Goal: Task Accomplishment & Management: Complete application form

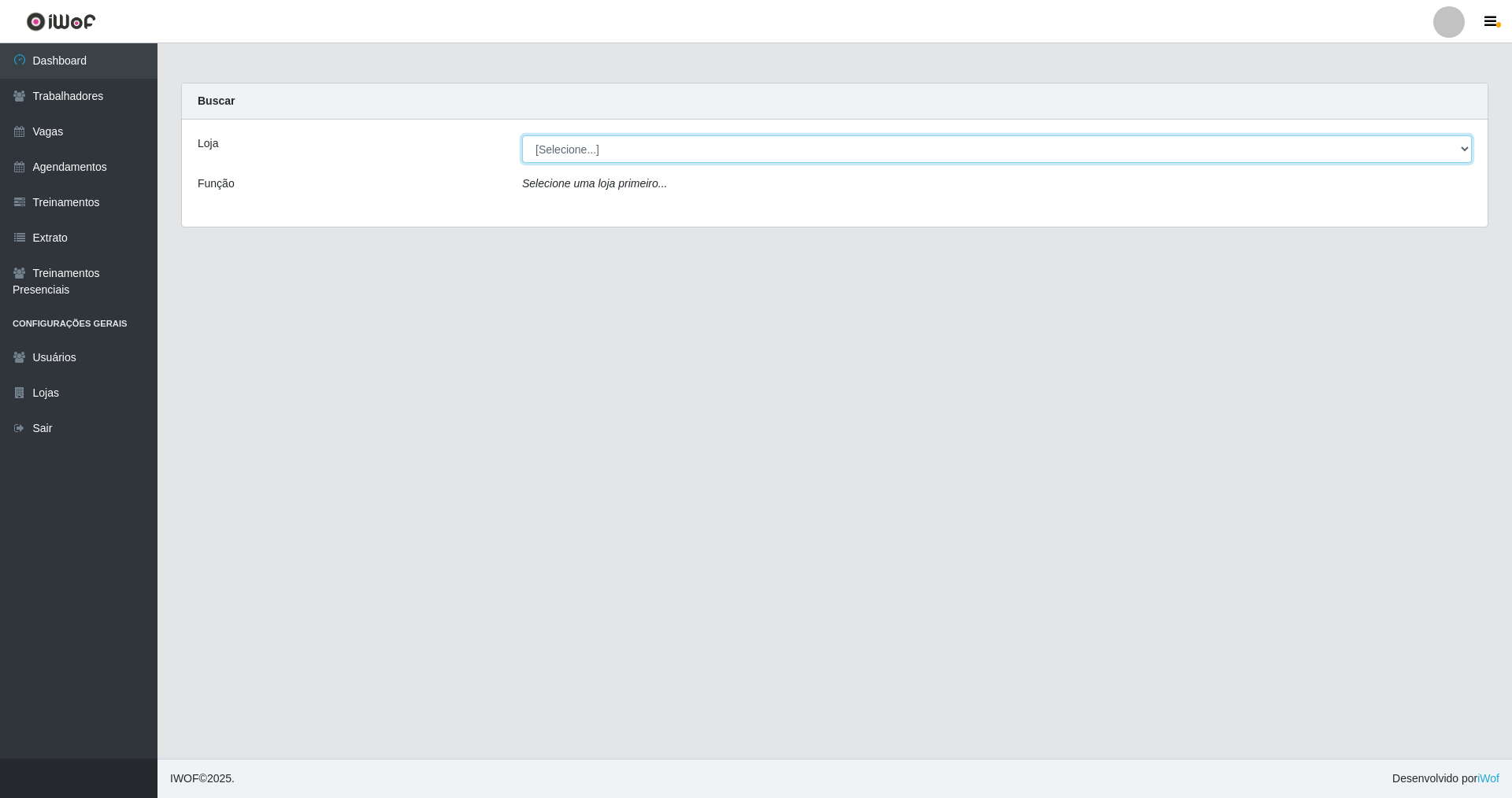
drag, startPoint x: 1460, startPoint y: 146, endPoint x: 1435, endPoint y: 157, distance: 27.3
click at [1442, 154] on select "[Selecione...] [GEOGRAPHIC_DATA] [GEOGRAPHIC_DATA]" at bounding box center [997, 149] width 950 height 28
select select "64"
click at [522, 136] on select "[Selecione...] [GEOGRAPHIC_DATA] [GEOGRAPHIC_DATA]" at bounding box center [997, 149] width 950 height 28
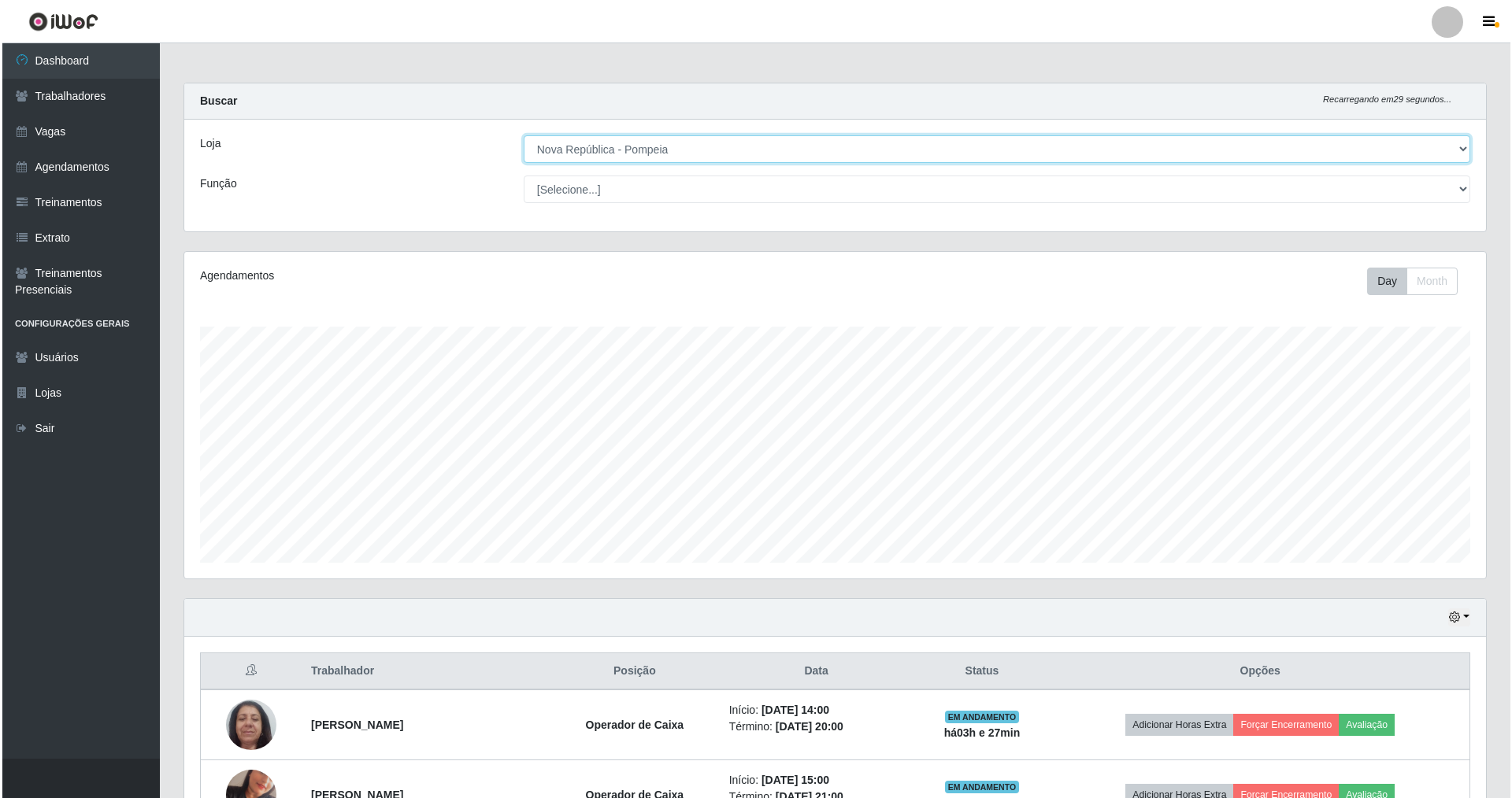
scroll to position [327, 1301]
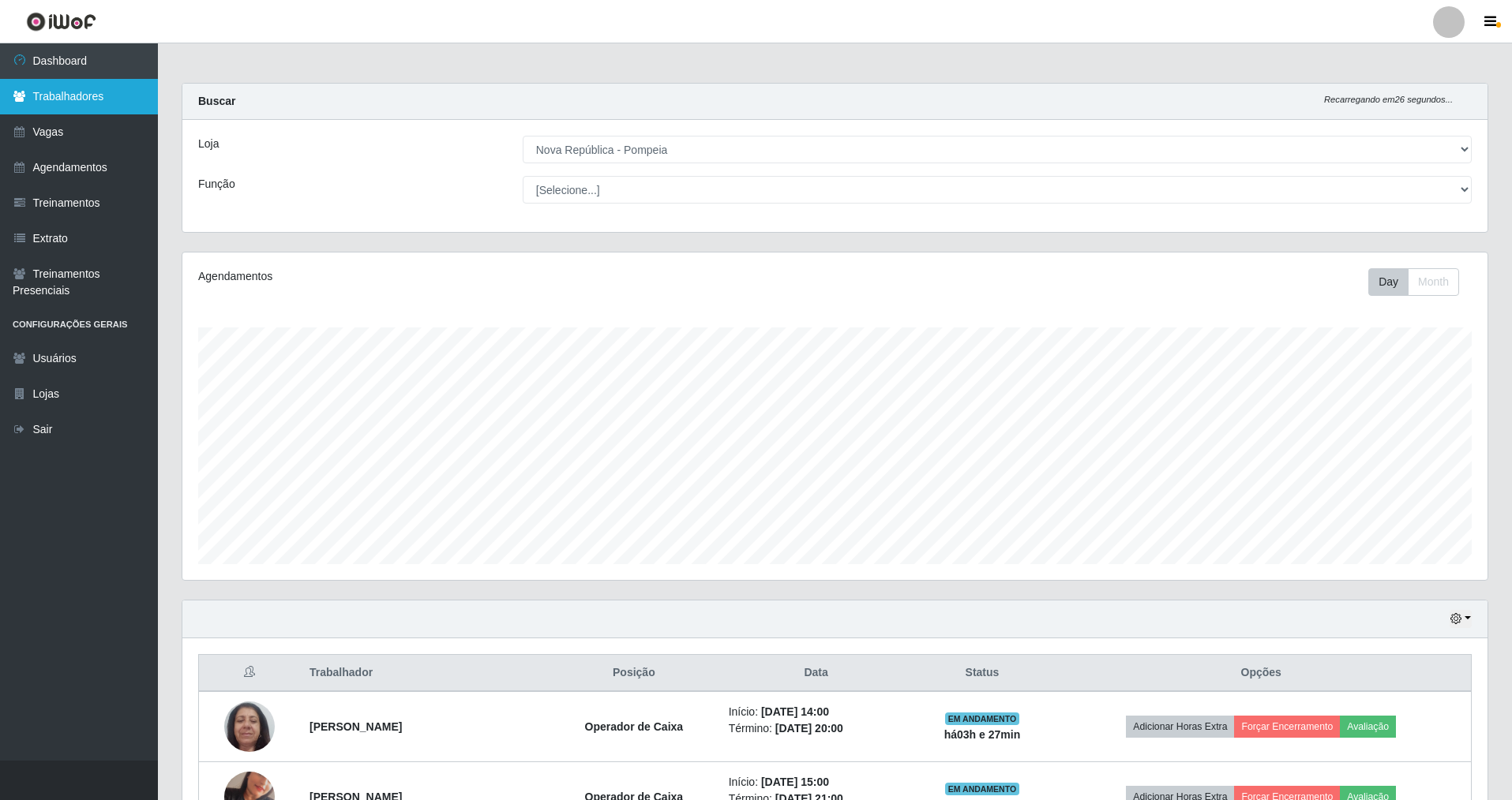
click at [74, 98] on link "Trabalhadores" at bounding box center [79, 97] width 158 height 36
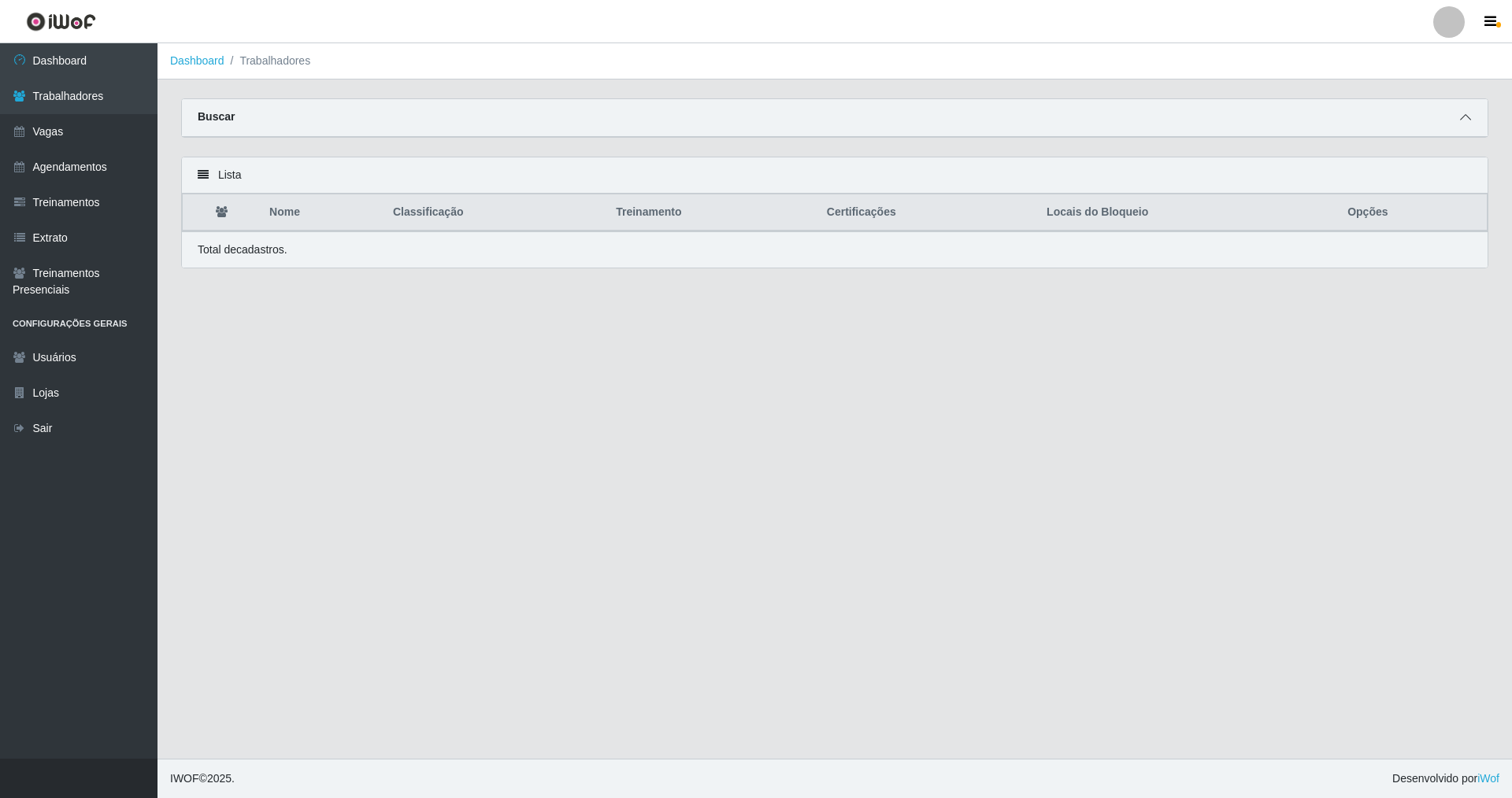
click at [1466, 120] on icon at bounding box center [1465, 117] width 11 height 11
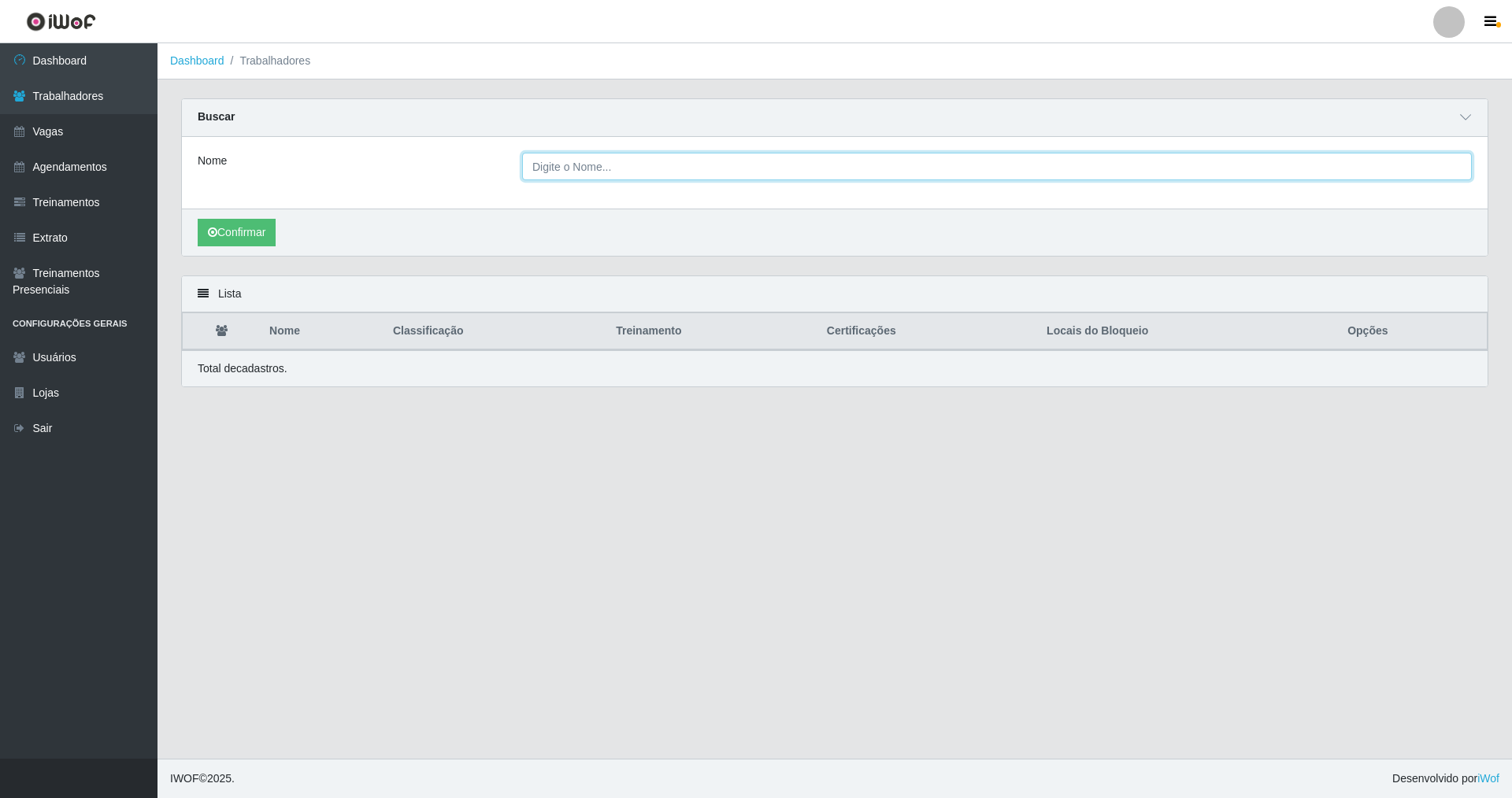
click at [665, 177] on input "Nome" at bounding box center [997, 166] width 950 height 28
type input "[PERSON_NAME]"
click at [197, 219] on button "Confirmar" at bounding box center [236, 232] width 78 height 28
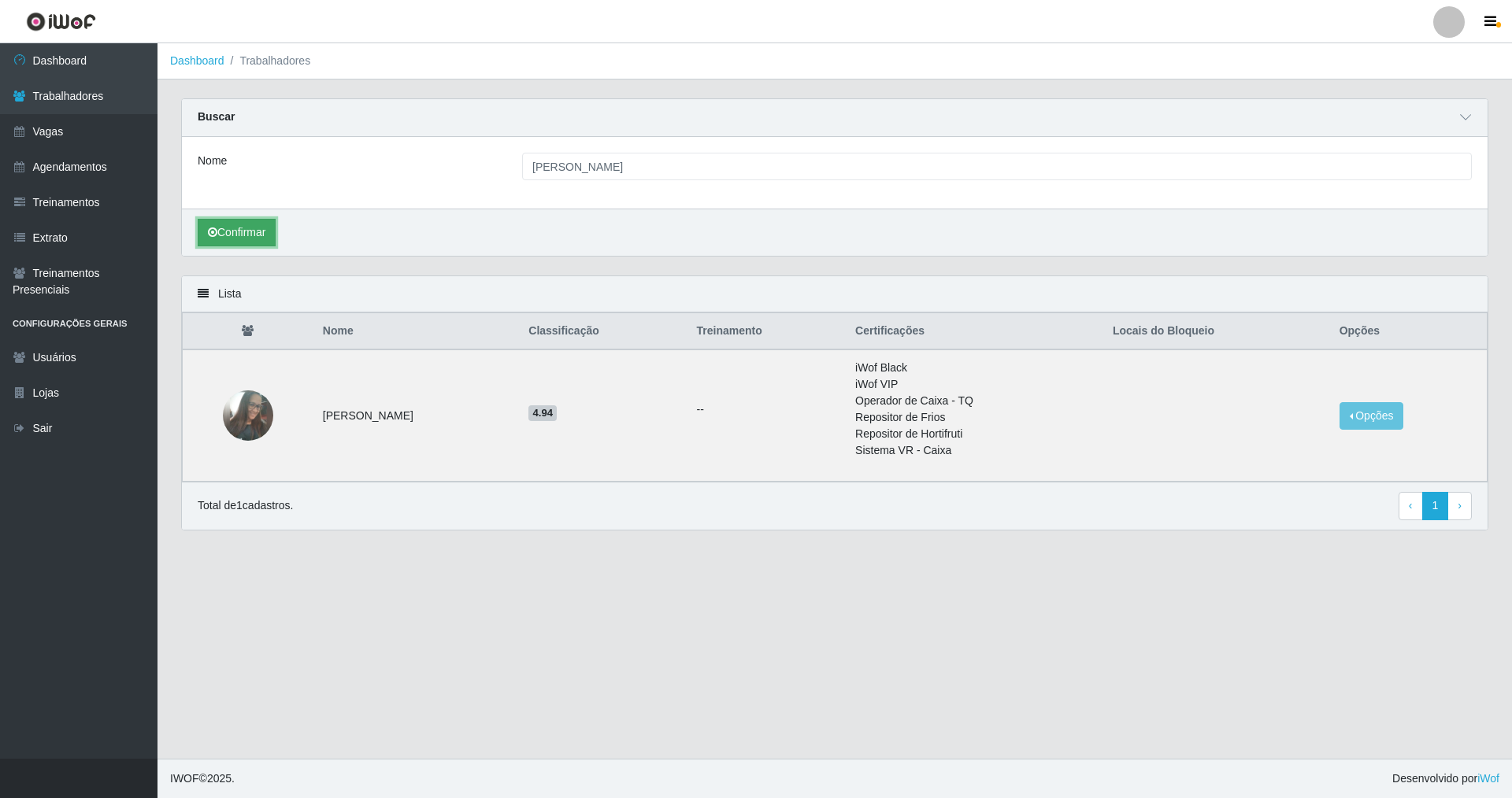
click at [212, 230] on icon "submit" at bounding box center [212, 232] width 10 height 11
click at [244, 413] on img at bounding box center [248, 416] width 50 height 69
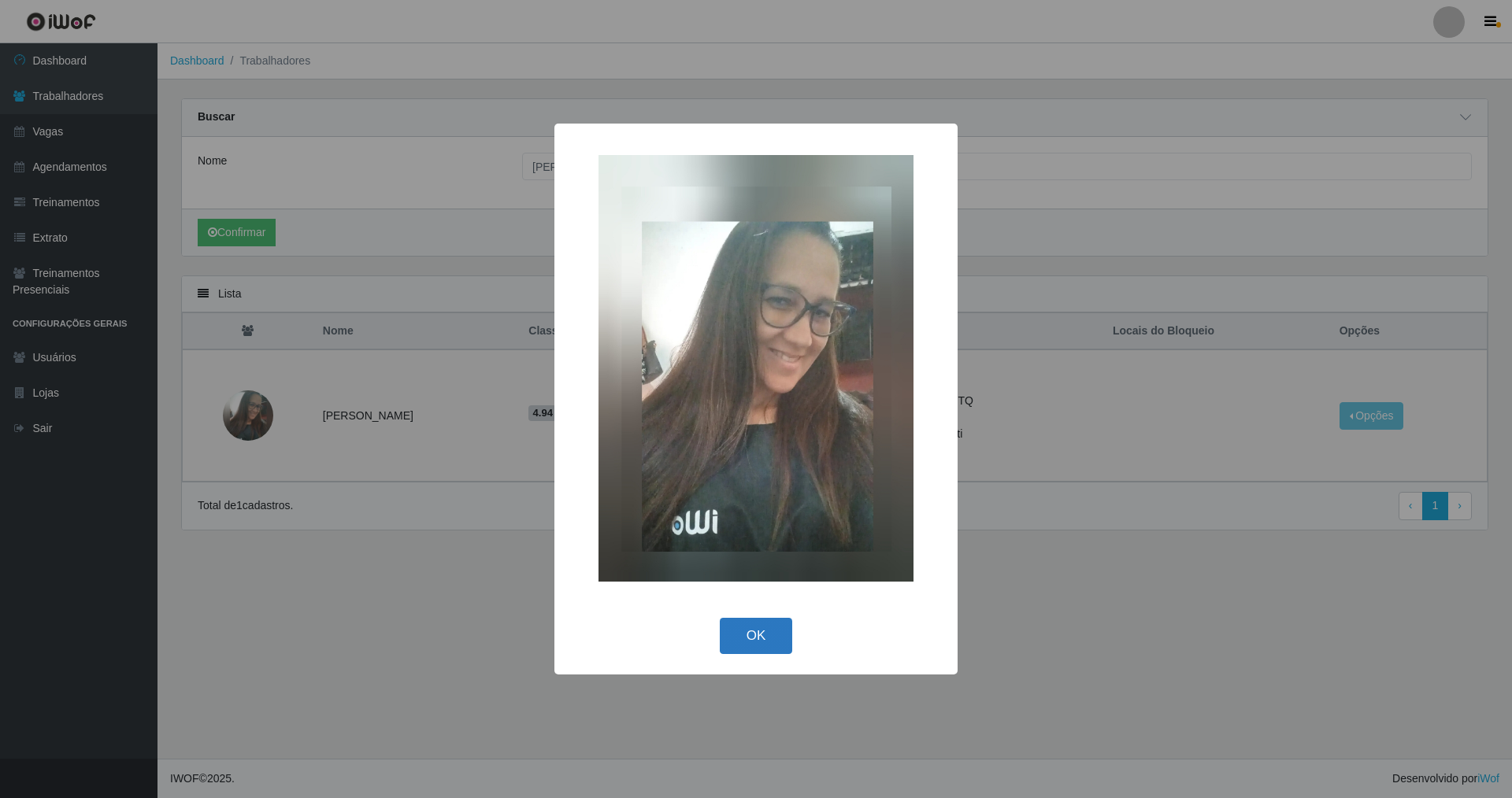
click at [744, 637] on button "OK" at bounding box center [756, 636] width 73 height 37
